Goal: Transaction & Acquisition: Download file/media

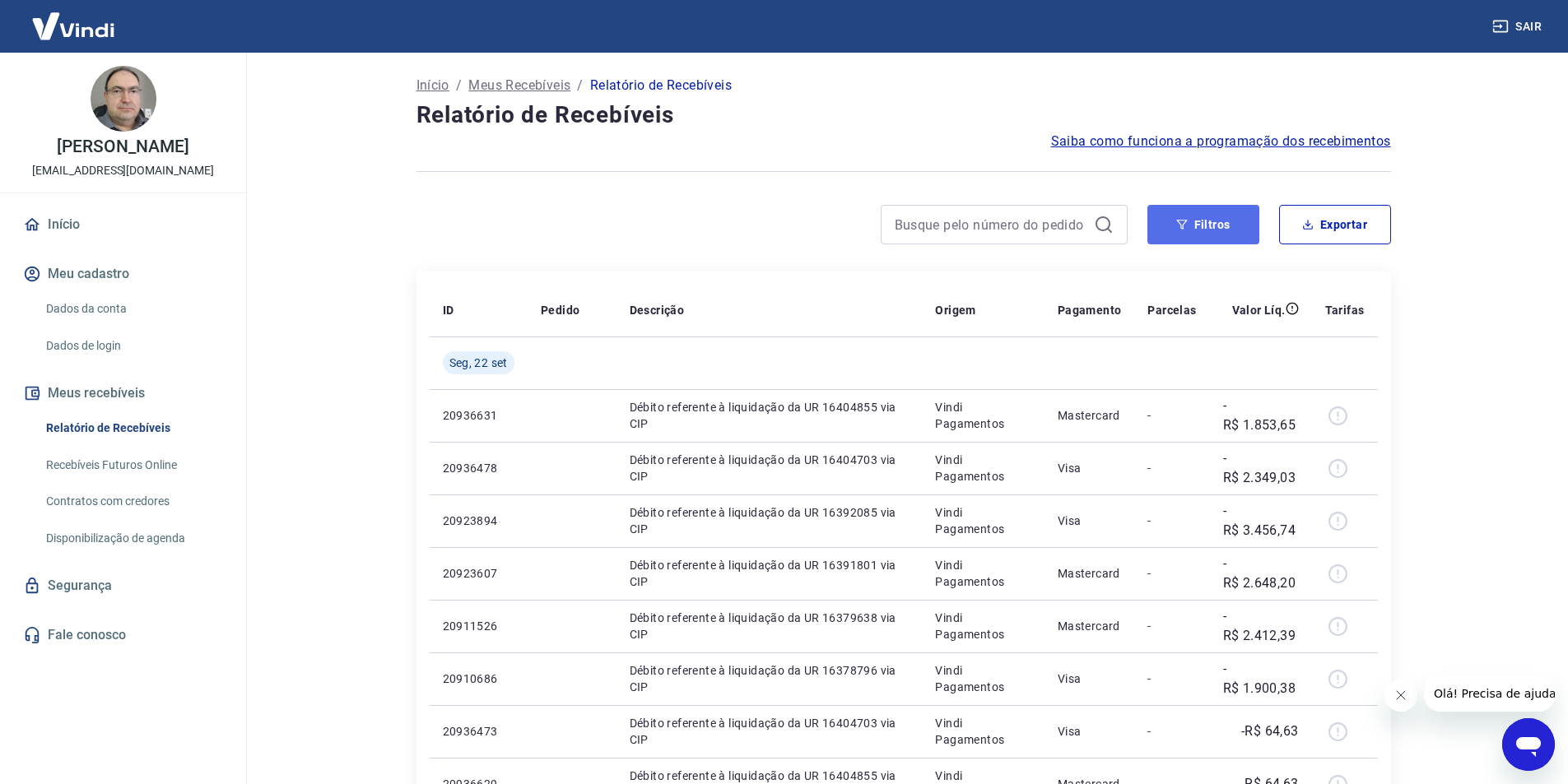
click at [1235, 214] on button "Filtros" at bounding box center [1203, 224] width 112 height 39
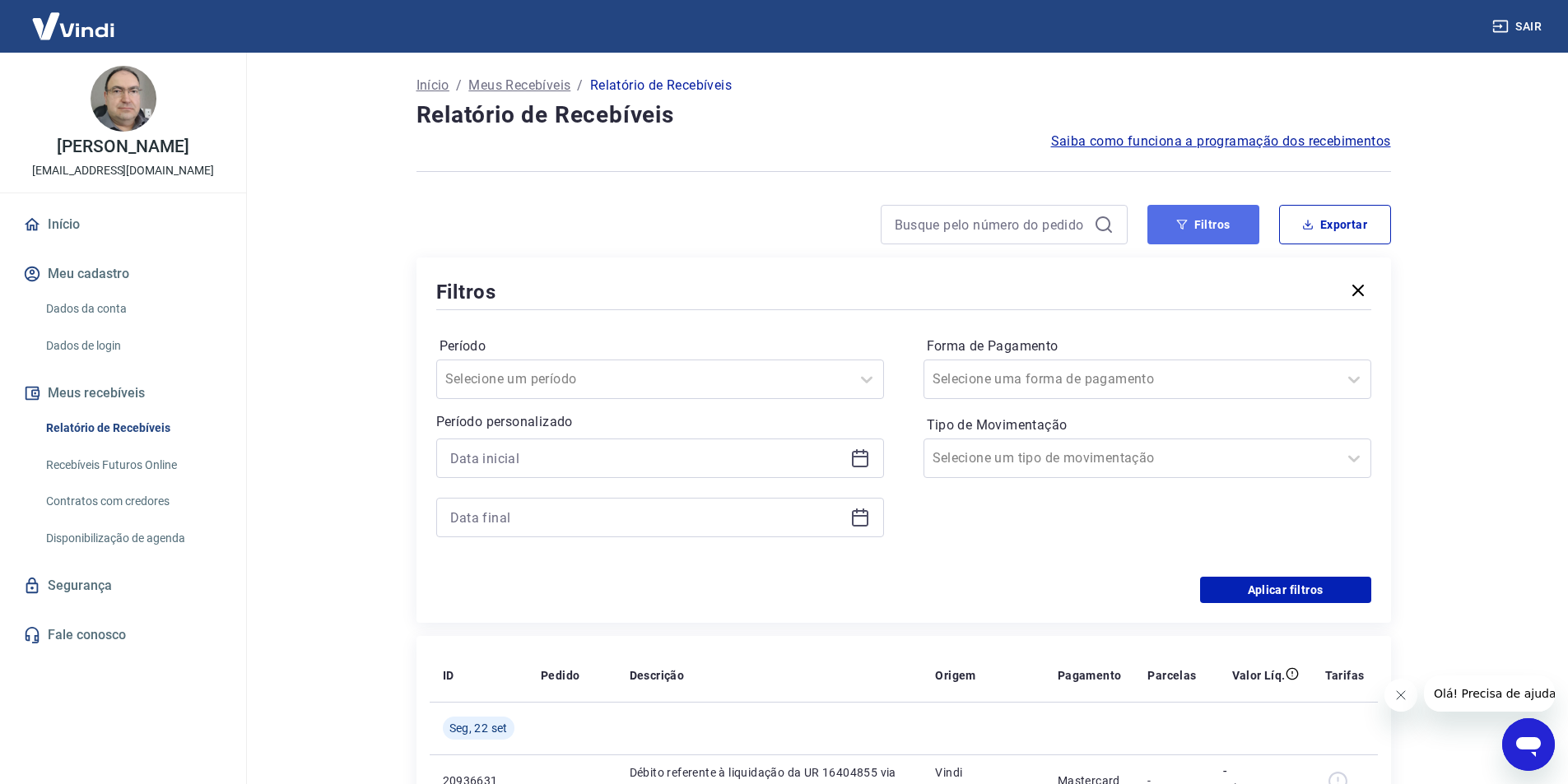
click at [1211, 231] on button "Filtros" at bounding box center [1203, 224] width 112 height 39
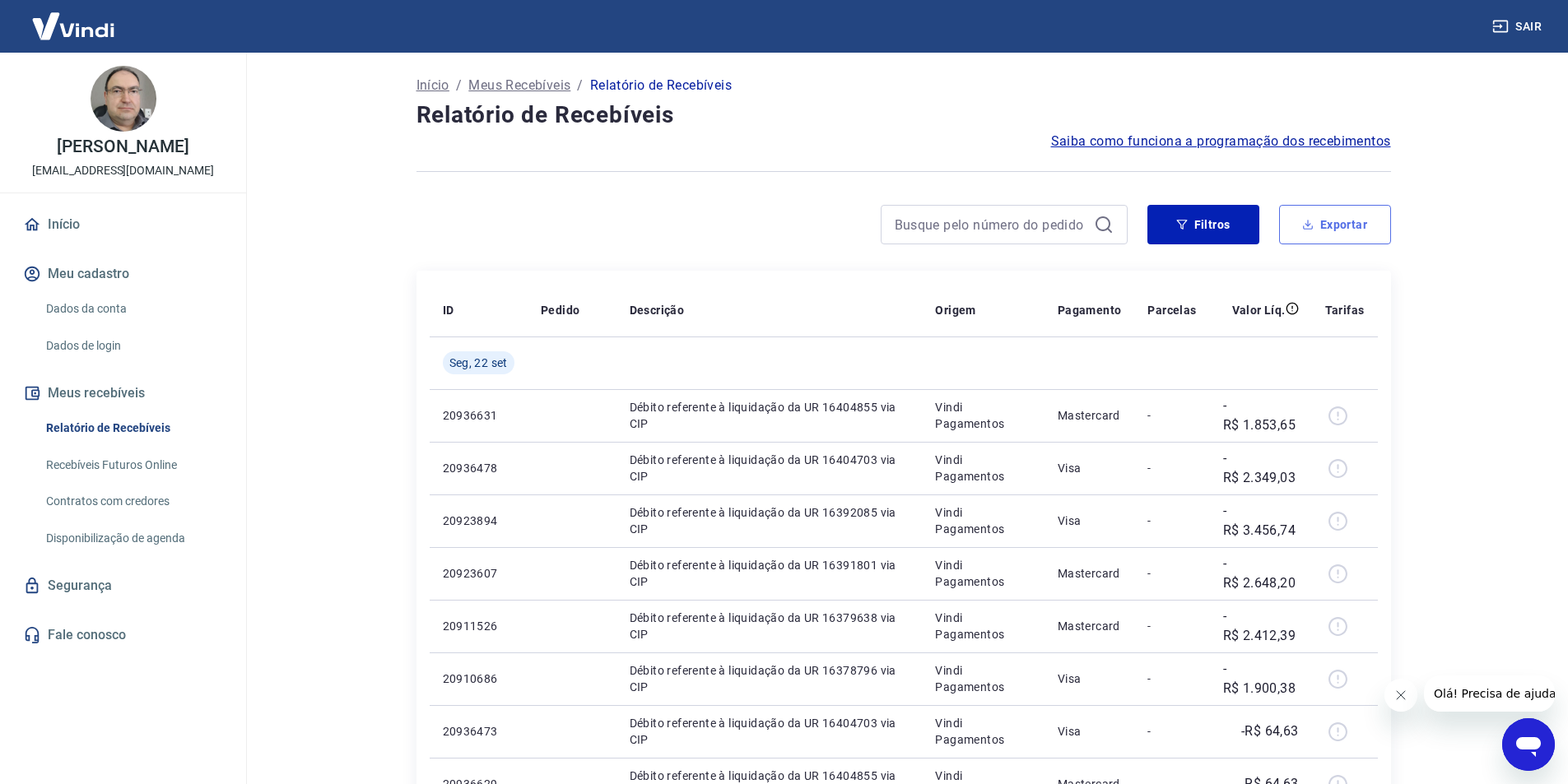
click at [1358, 231] on button "Exportar" at bounding box center [1335, 224] width 112 height 39
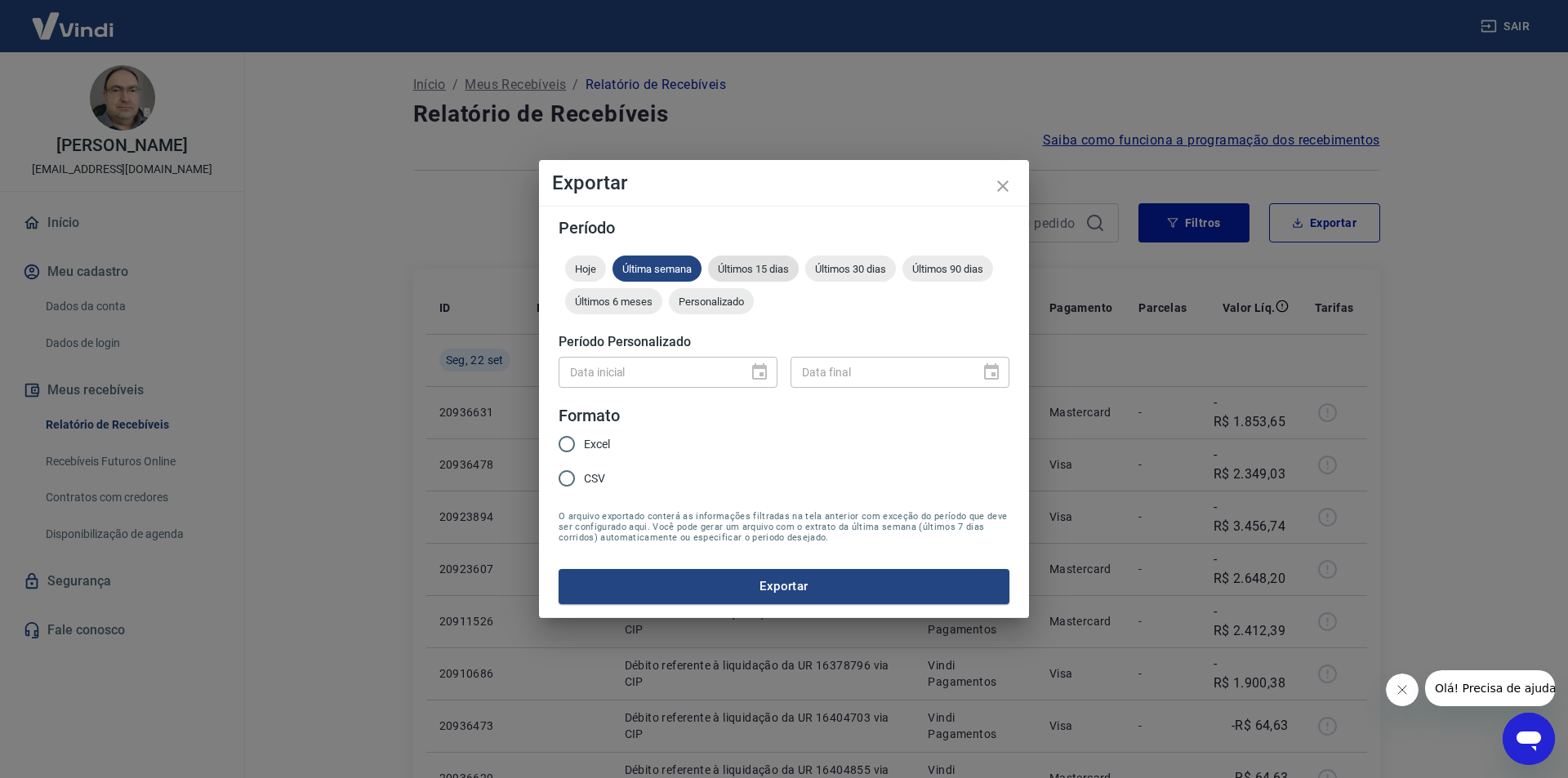
click at [782, 263] on span "Últimos 15 dias" at bounding box center [753, 269] width 91 height 12
click at [572, 443] on input "Excel" at bounding box center [567, 444] width 35 height 35
radio input "true"
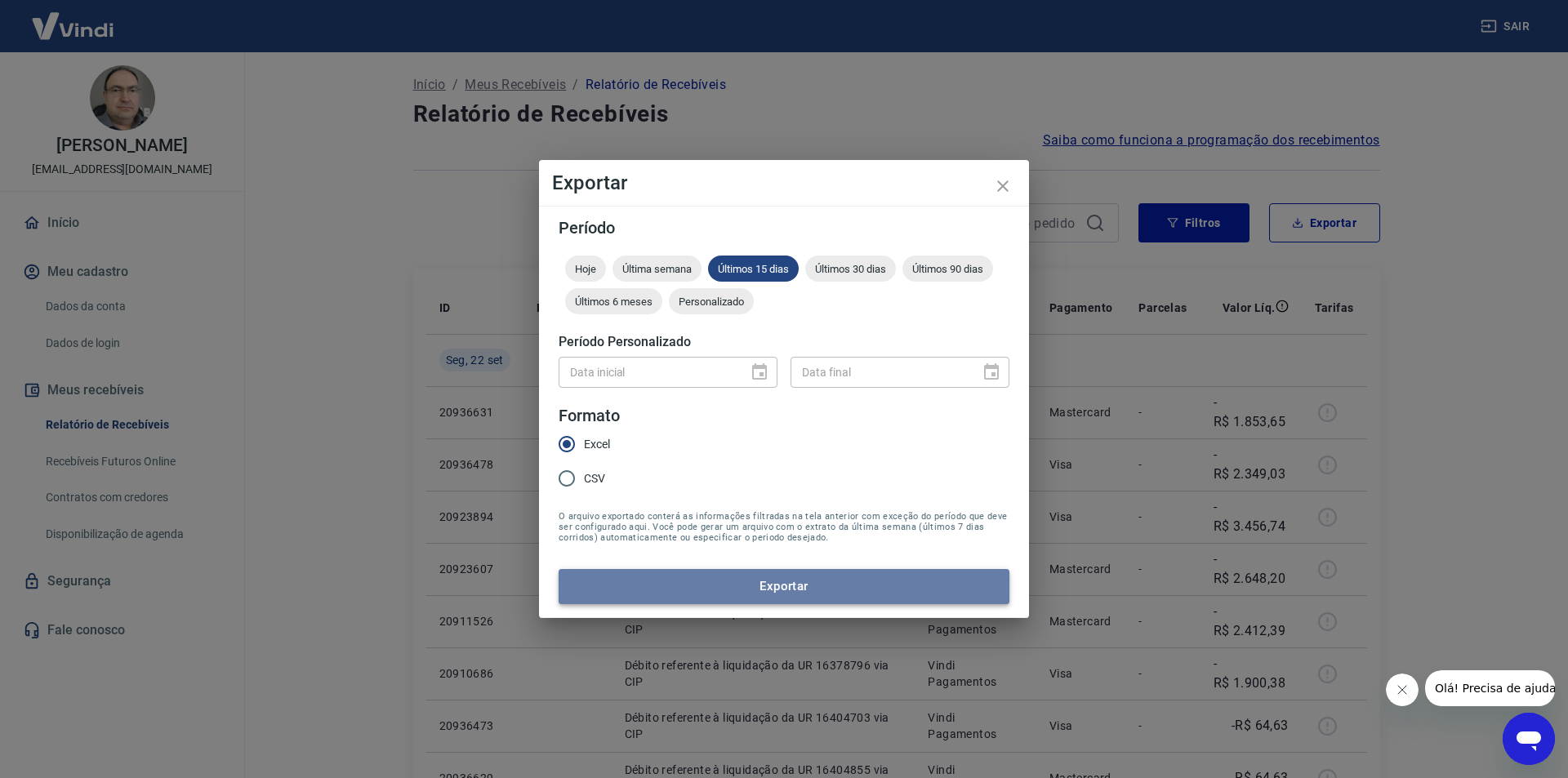
click at [806, 586] on button "Exportar" at bounding box center [784, 587] width 450 height 35
